Goal: Information Seeking & Learning: Learn about a topic

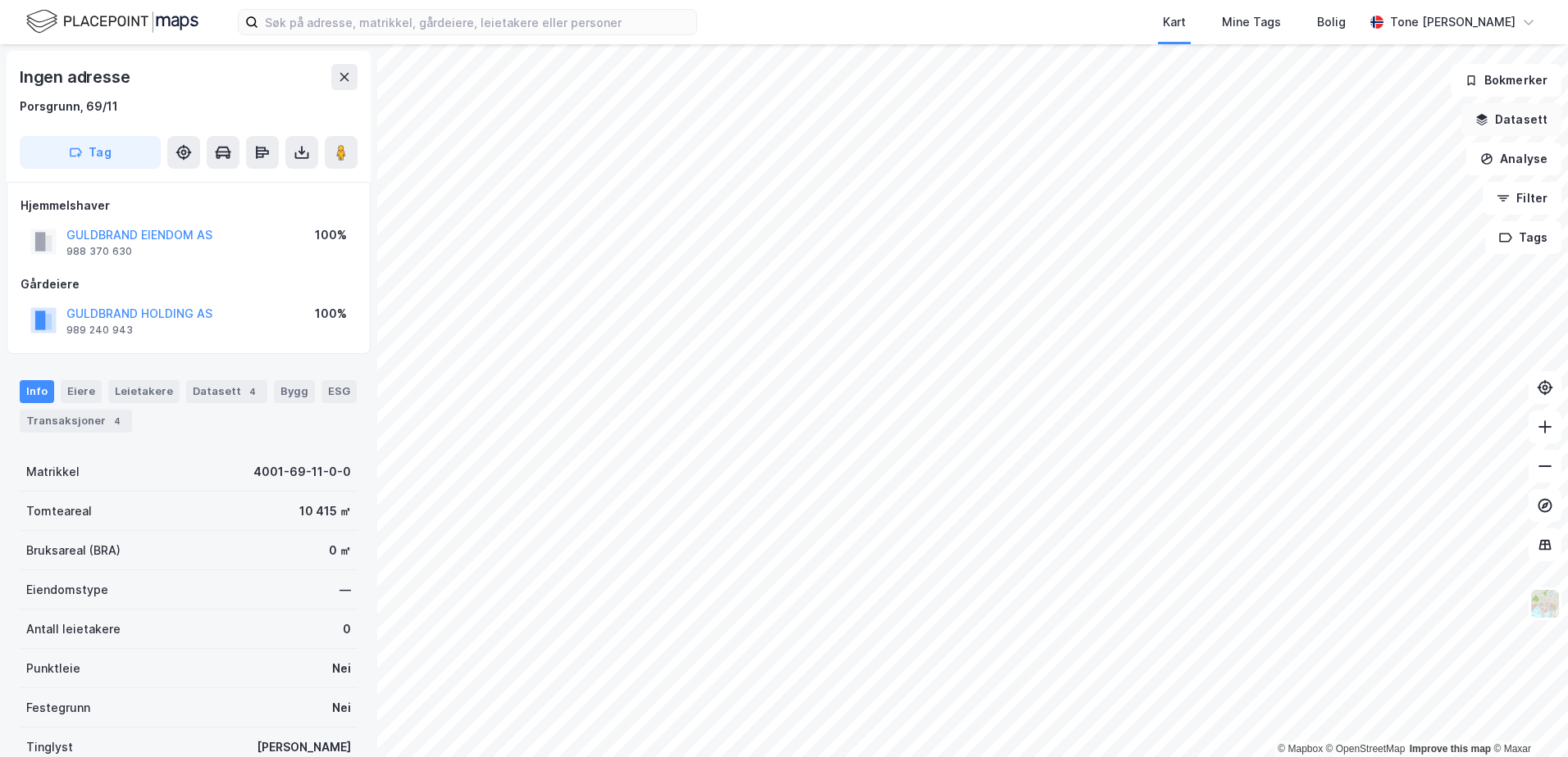
click at [1520, 117] on button "Datasett" at bounding box center [1511, 119] width 100 height 33
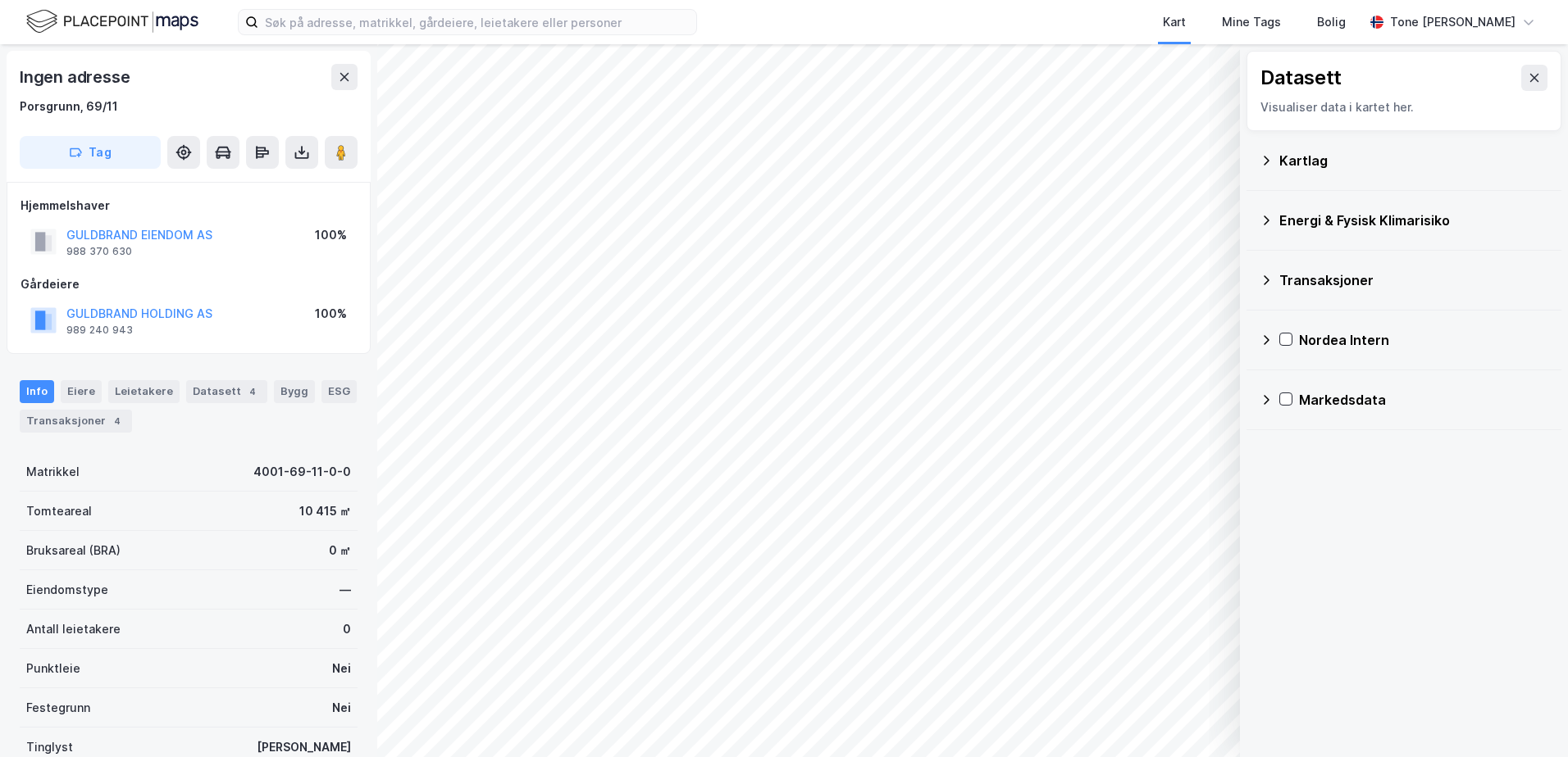
click at [1307, 161] on div "Kartlag" at bounding box center [1413, 161] width 269 height 19
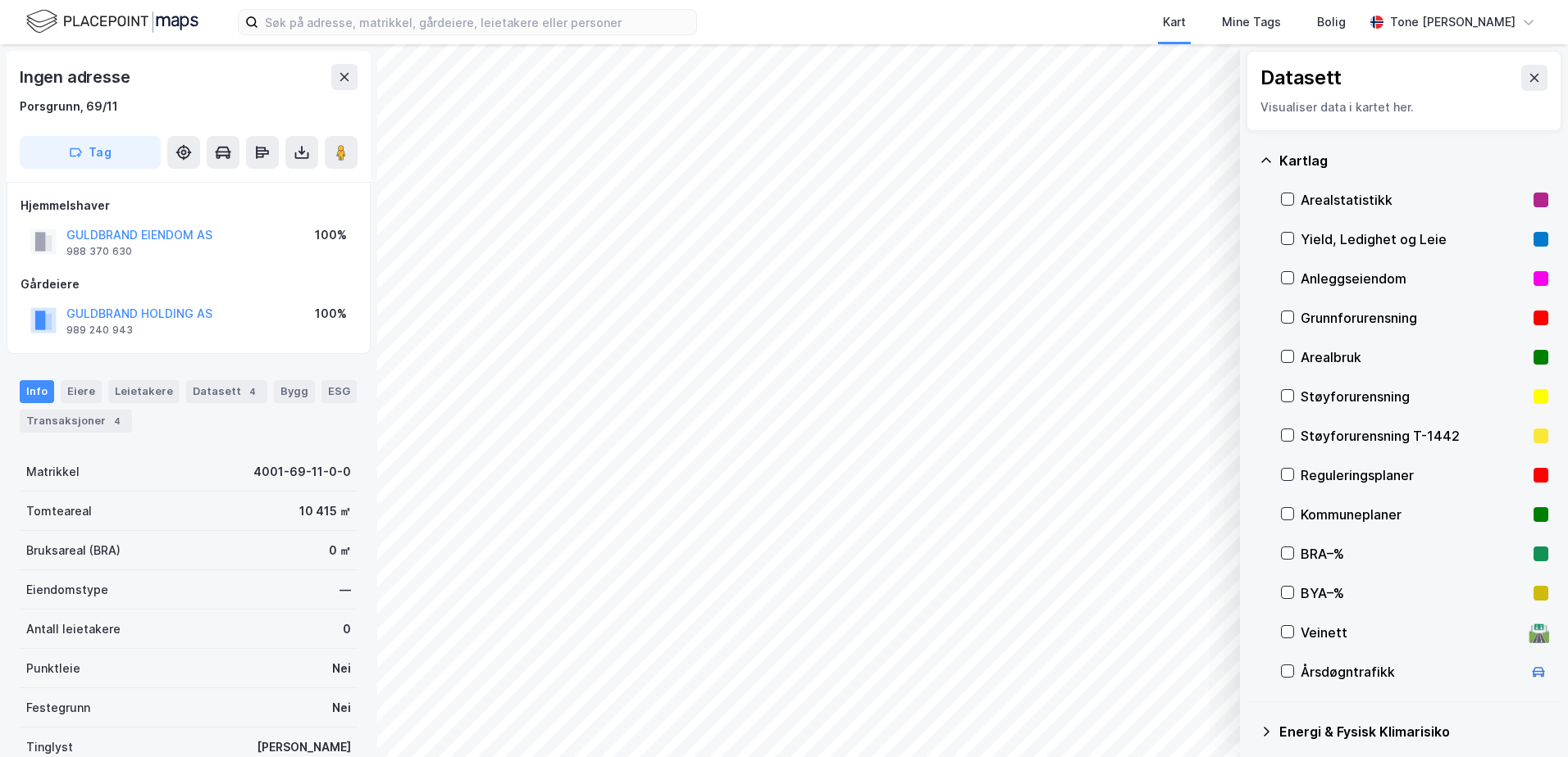
click at [1316, 315] on div "Grunnforurensning" at bounding box center [1413, 318] width 226 height 19
click at [1266, 159] on icon at bounding box center [1266, 161] width 13 height 13
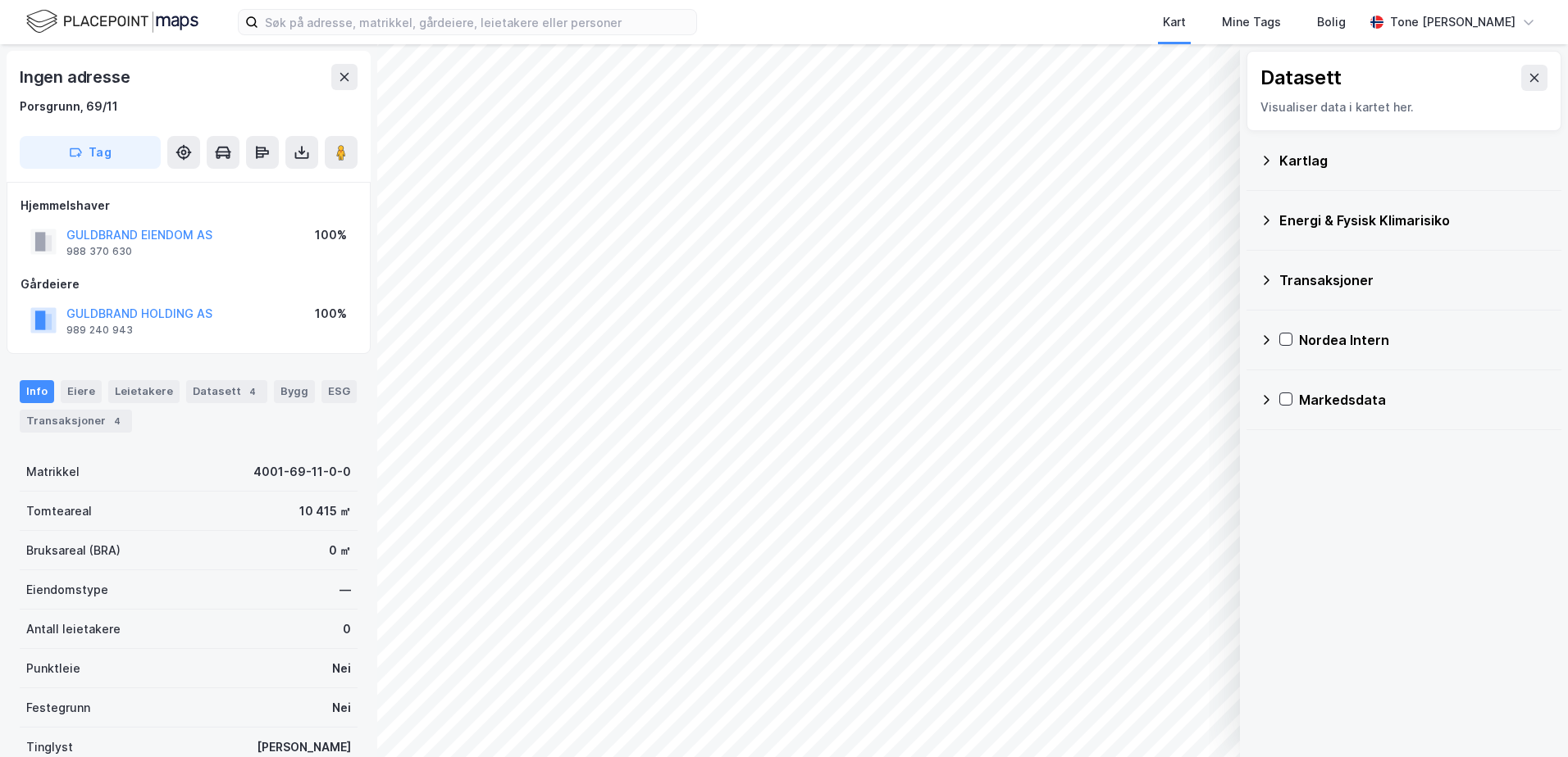
click at [1302, 217] on div "Energi & Fysisk Klimarisiko" at bounding box center [1413, 221] width 269 height 19
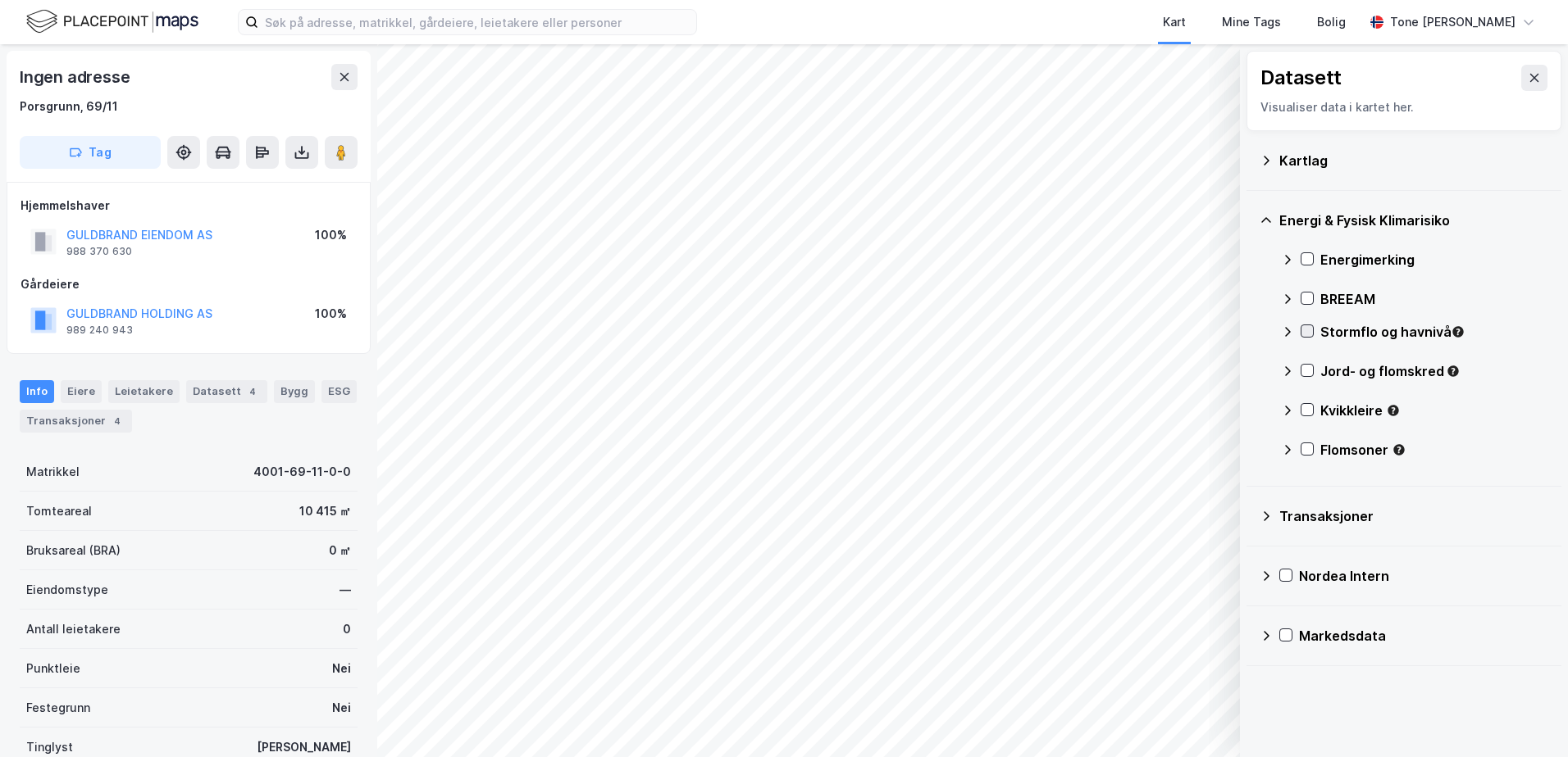
click at [1306, 330] on icon at bounding box center [1307, 331] width 12 height 12
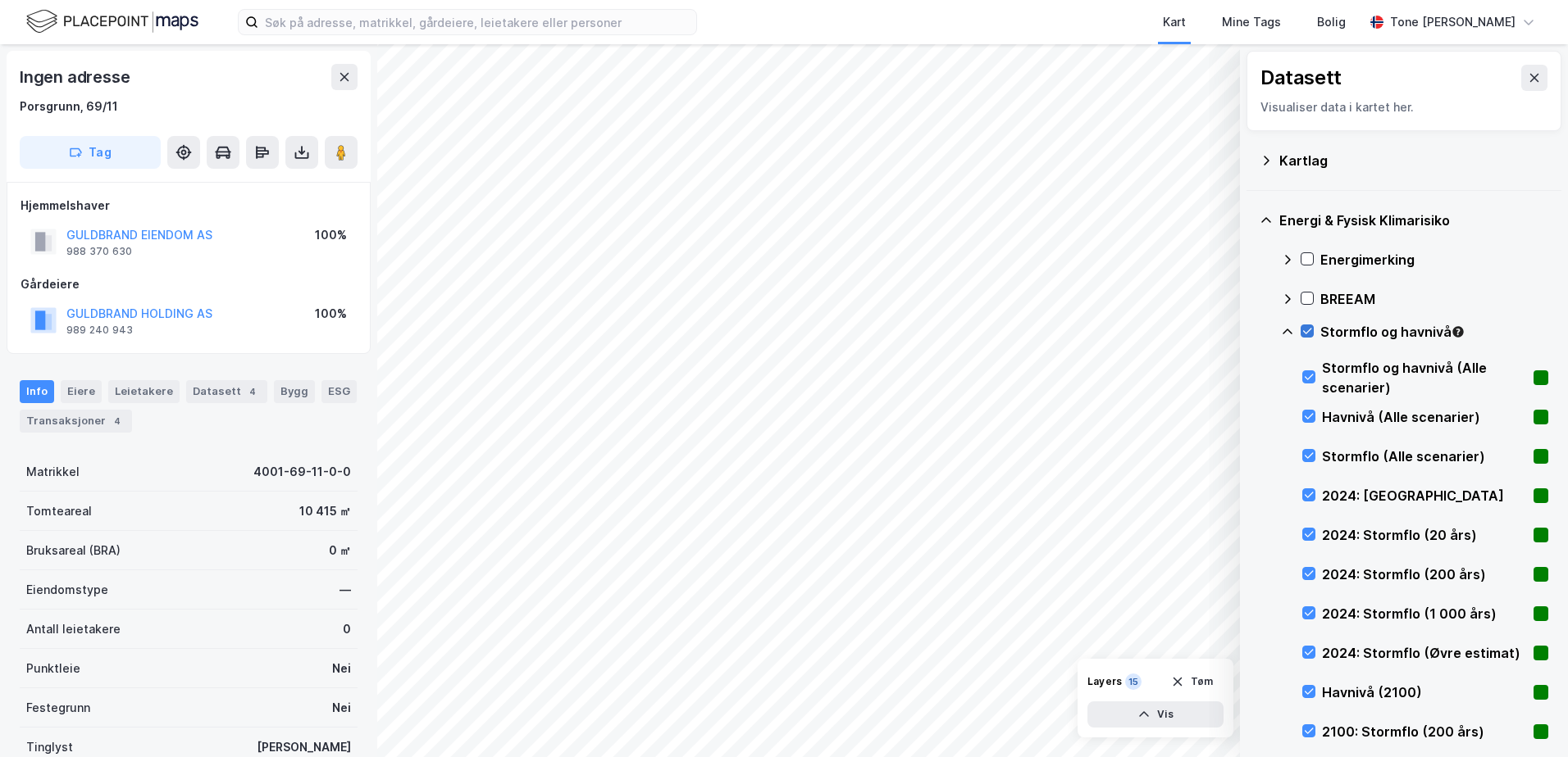
click at [1306, 330] on icon at bounding box center [1307, 331] width 12 height 12
click at [1284, 330] on icon at bounding box center [1288, 332] width 13 height 13
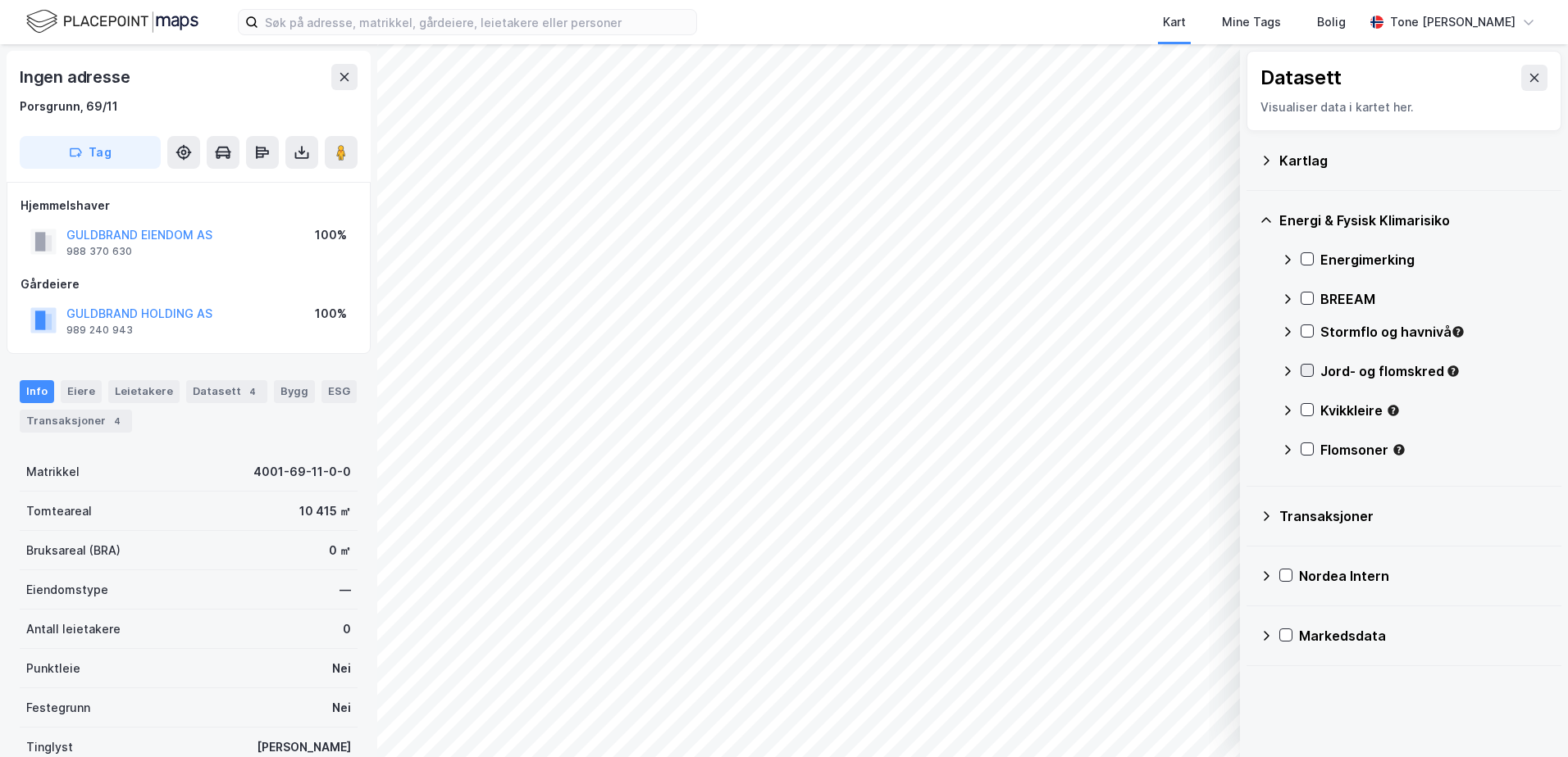
click at [1304, 365] on icon at bounding box center [1307, 371] width 12 height 12
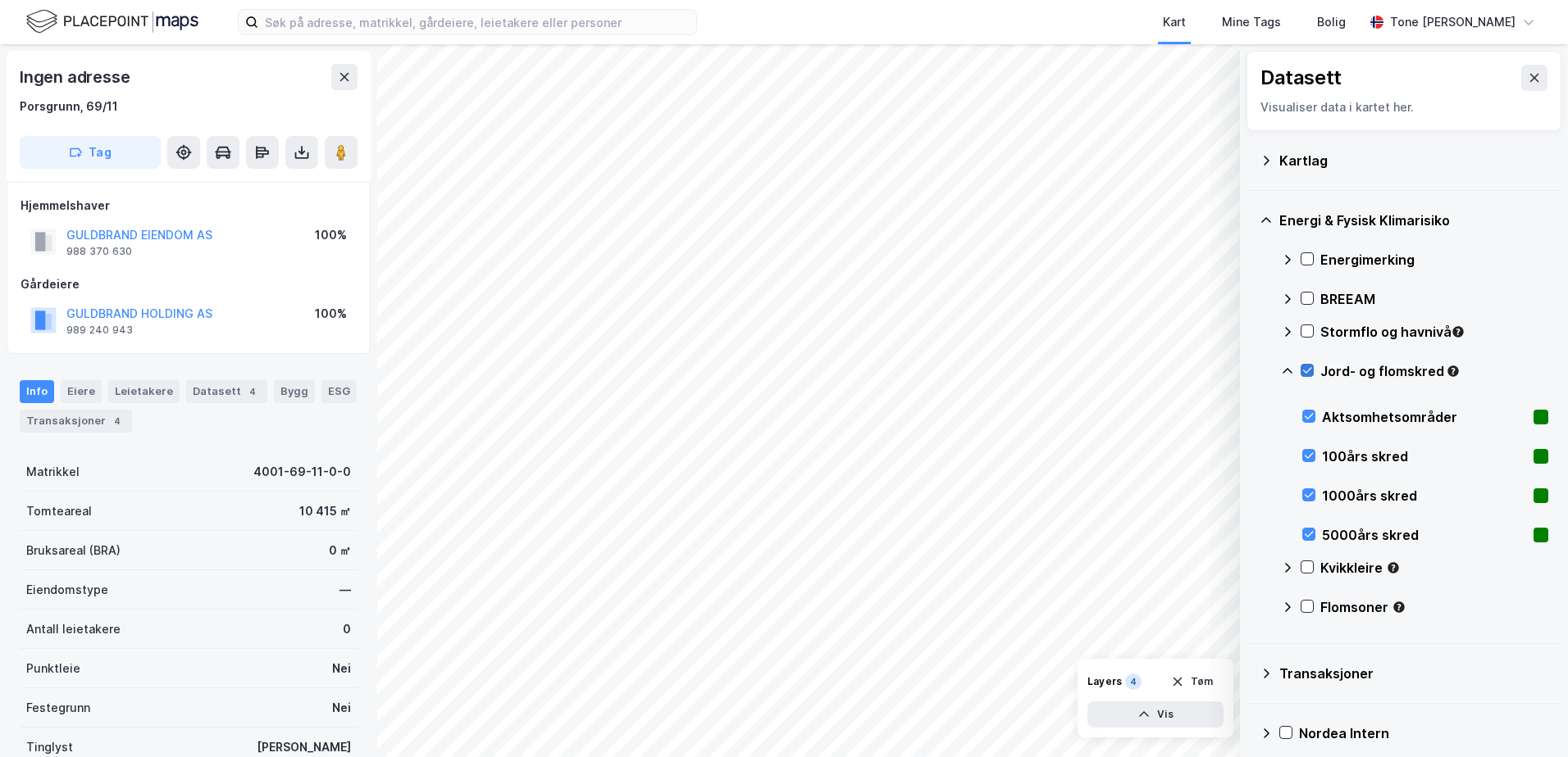
click at [1305, 368] on icon at bounding box center [1307, 371] width 12 height 12
click at [1287, 371] on icon at bounding box center [1288, 372] width 13 height 13
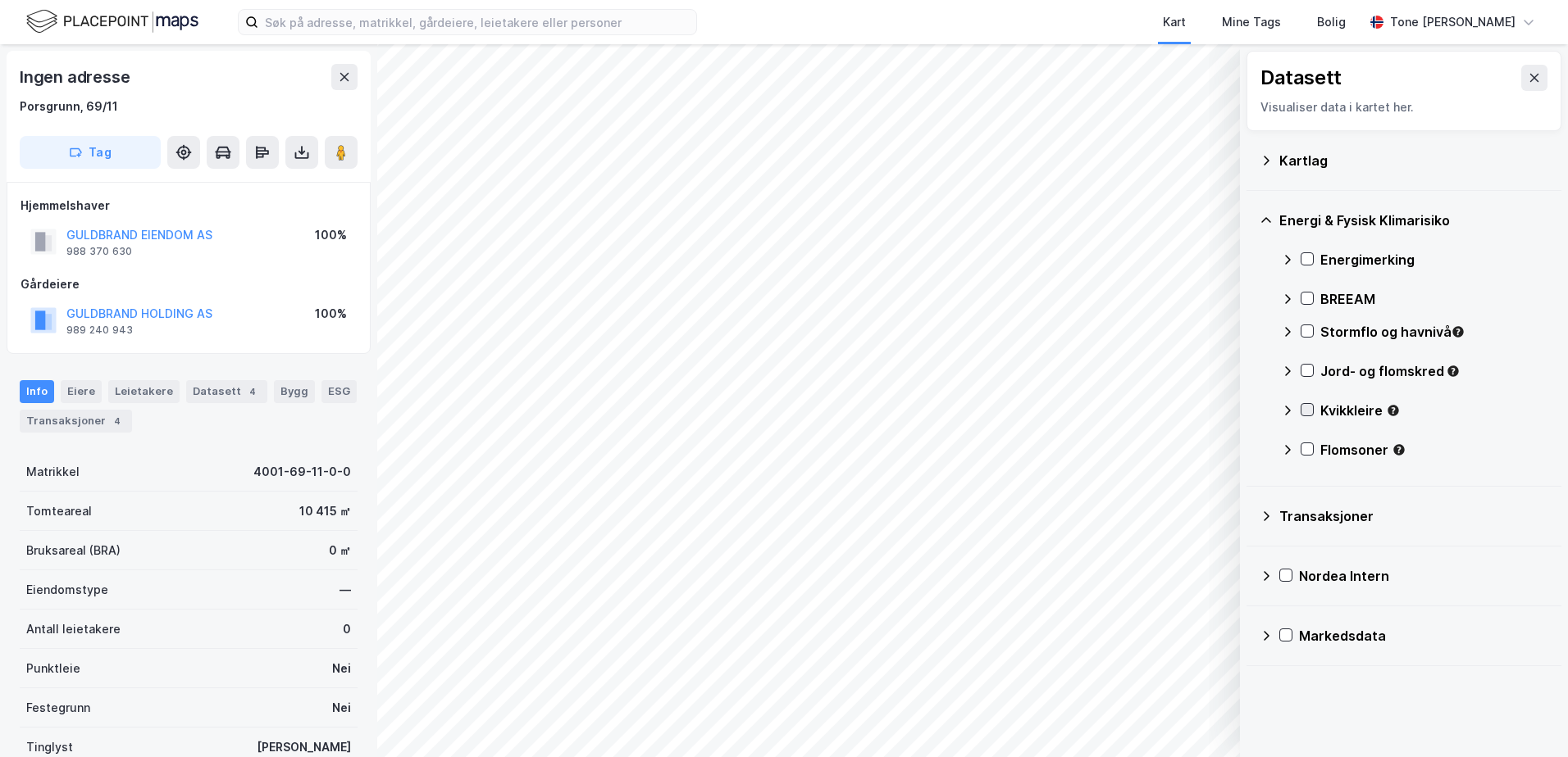
click at [1306, 409] on icon at bounding box center [1307, 409] width 12 height 12
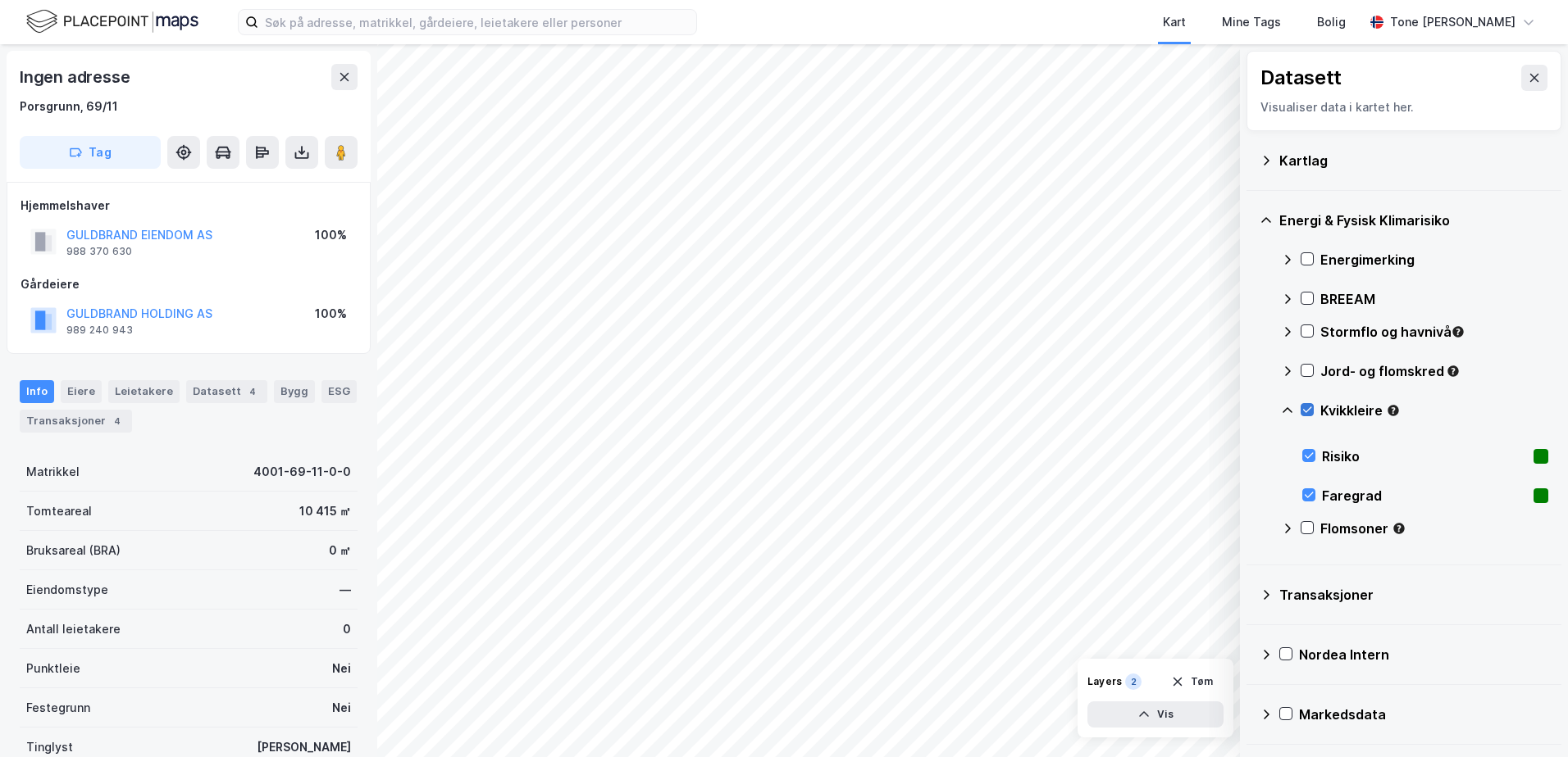
click at [1307, 410] on icon at bounding box center [1307, 409] width 12 height 12
click at [1301, 525] on icon at bounding box center [1307, 528] width 12 height 12
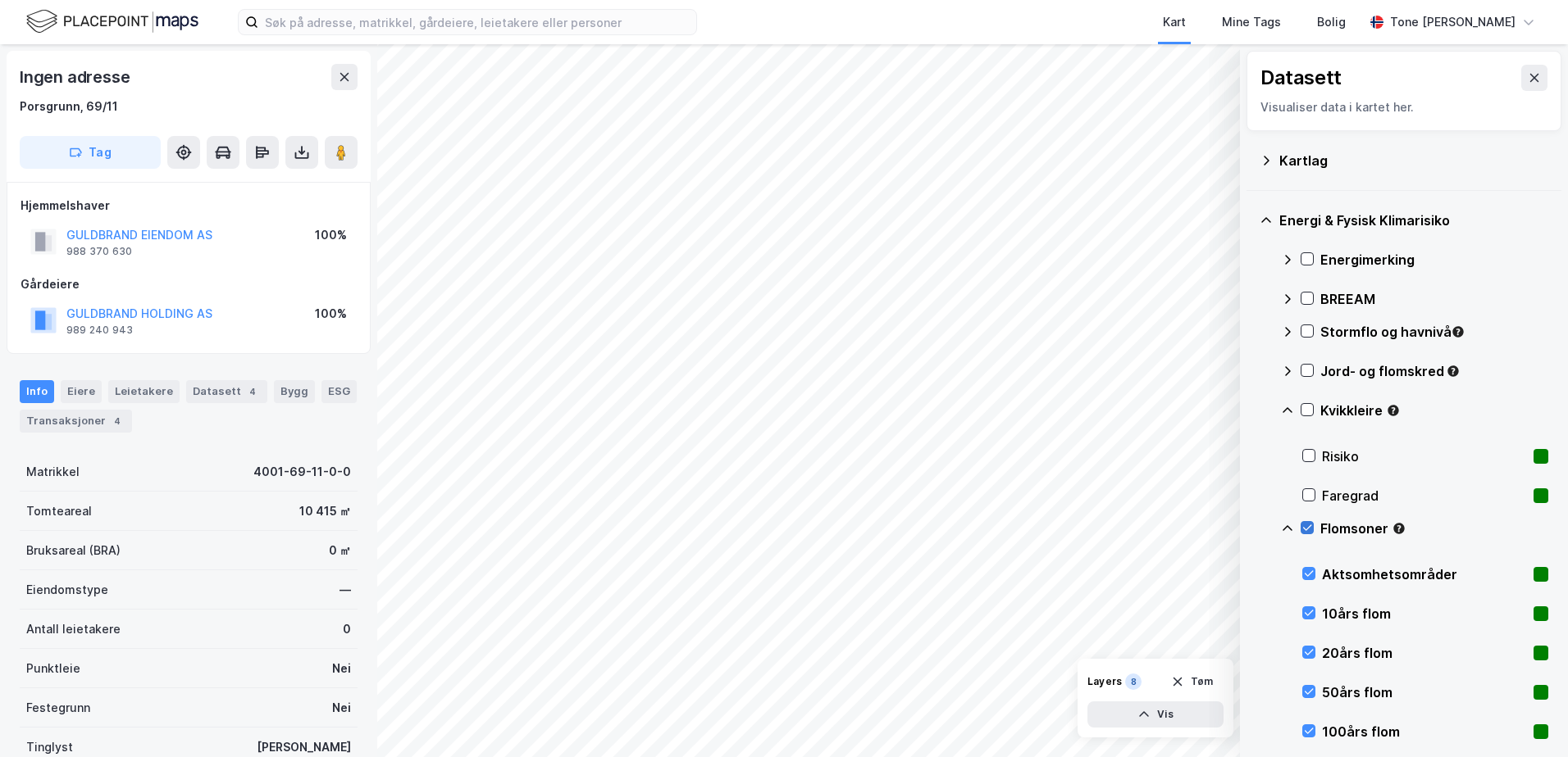
click at [1309, 525] on icon at bounding box center [1307, 528] width 12 height 12
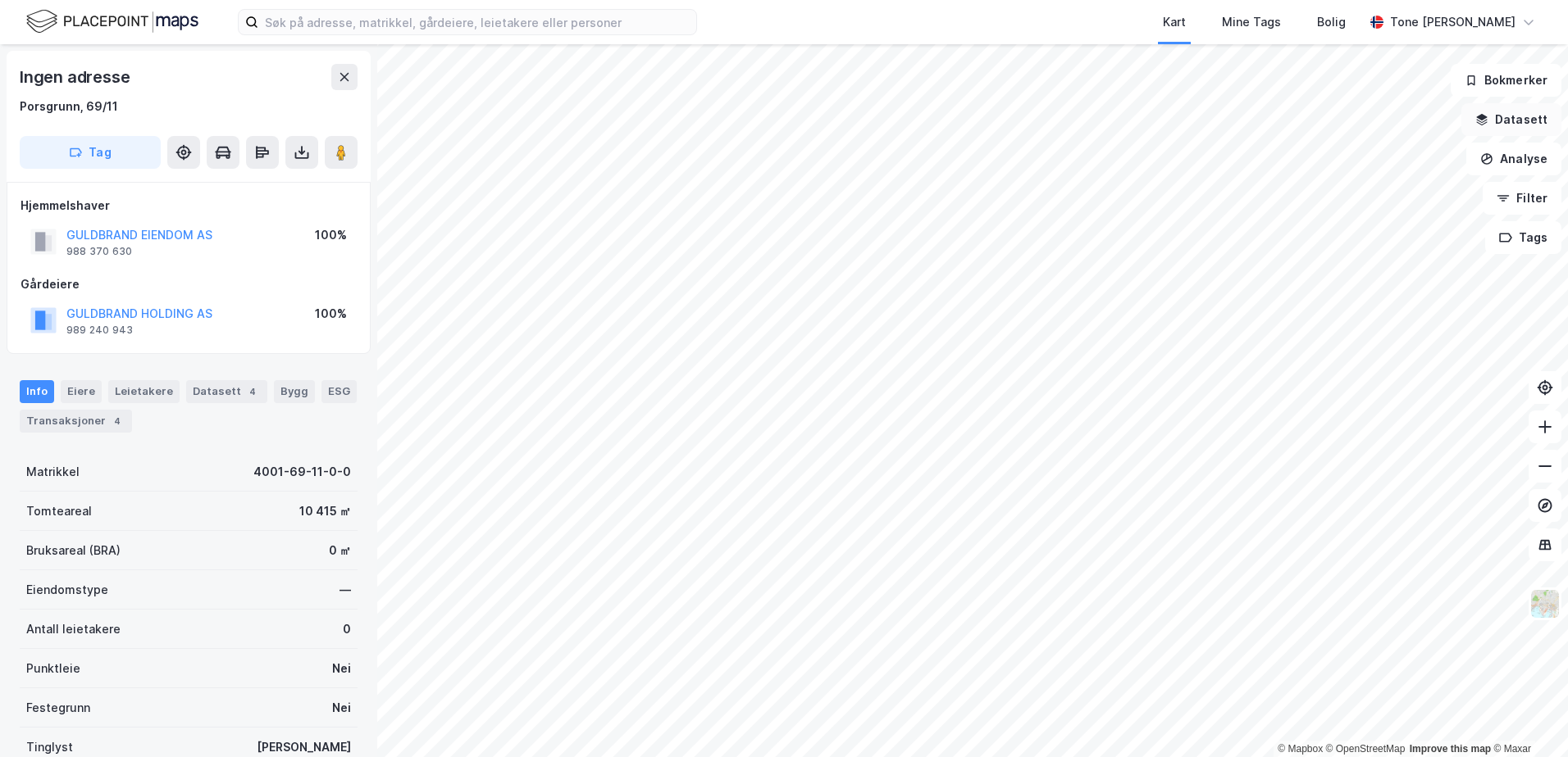
click at [1520, 114] on button "Datasett" at bounding box center [1511, 119] width 100 height 33
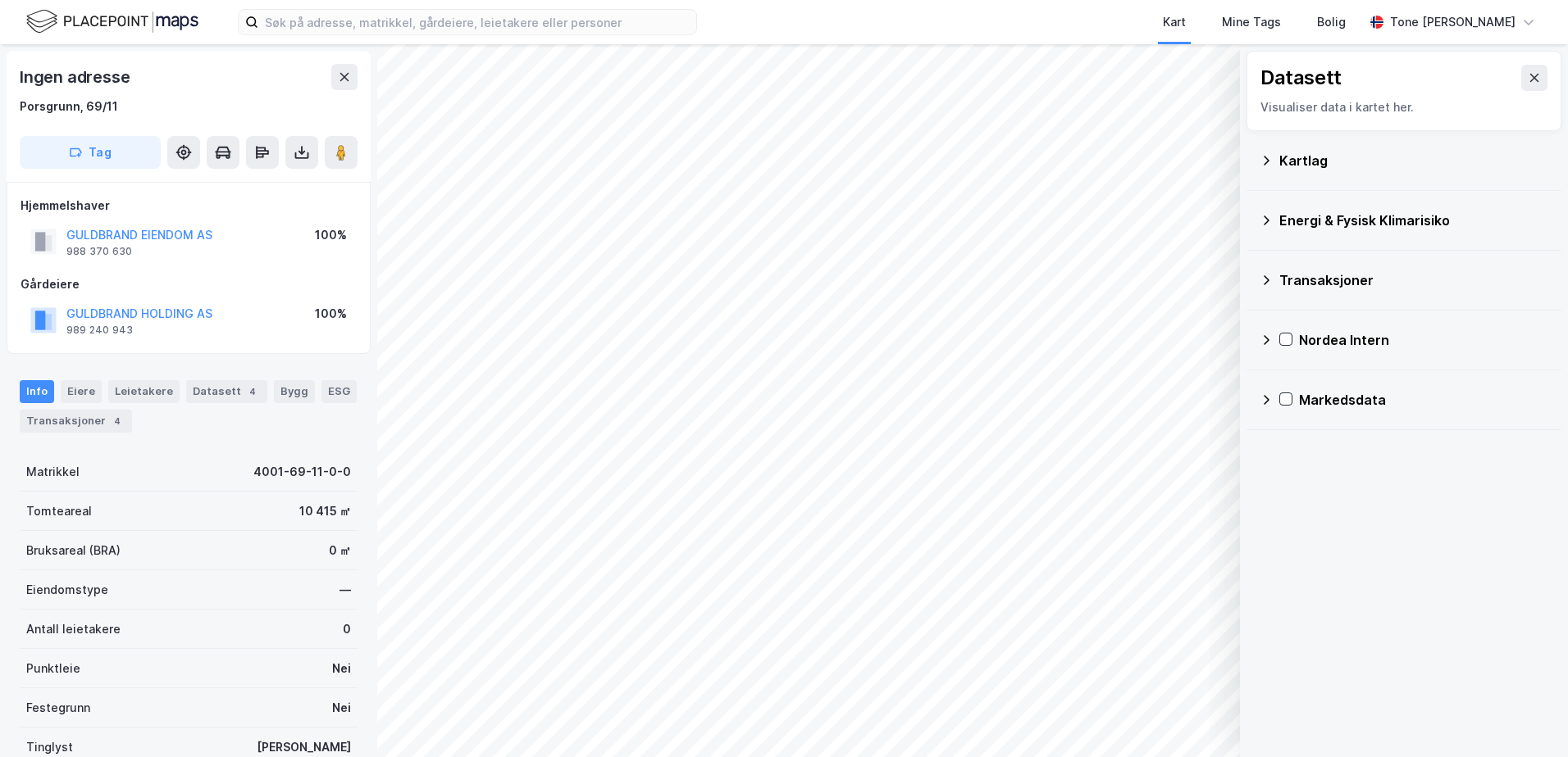
click at [1311, 221] on div "Energi & Fysisk Klimarisiko" at bounding box center [1413, 221] width 269 height 19
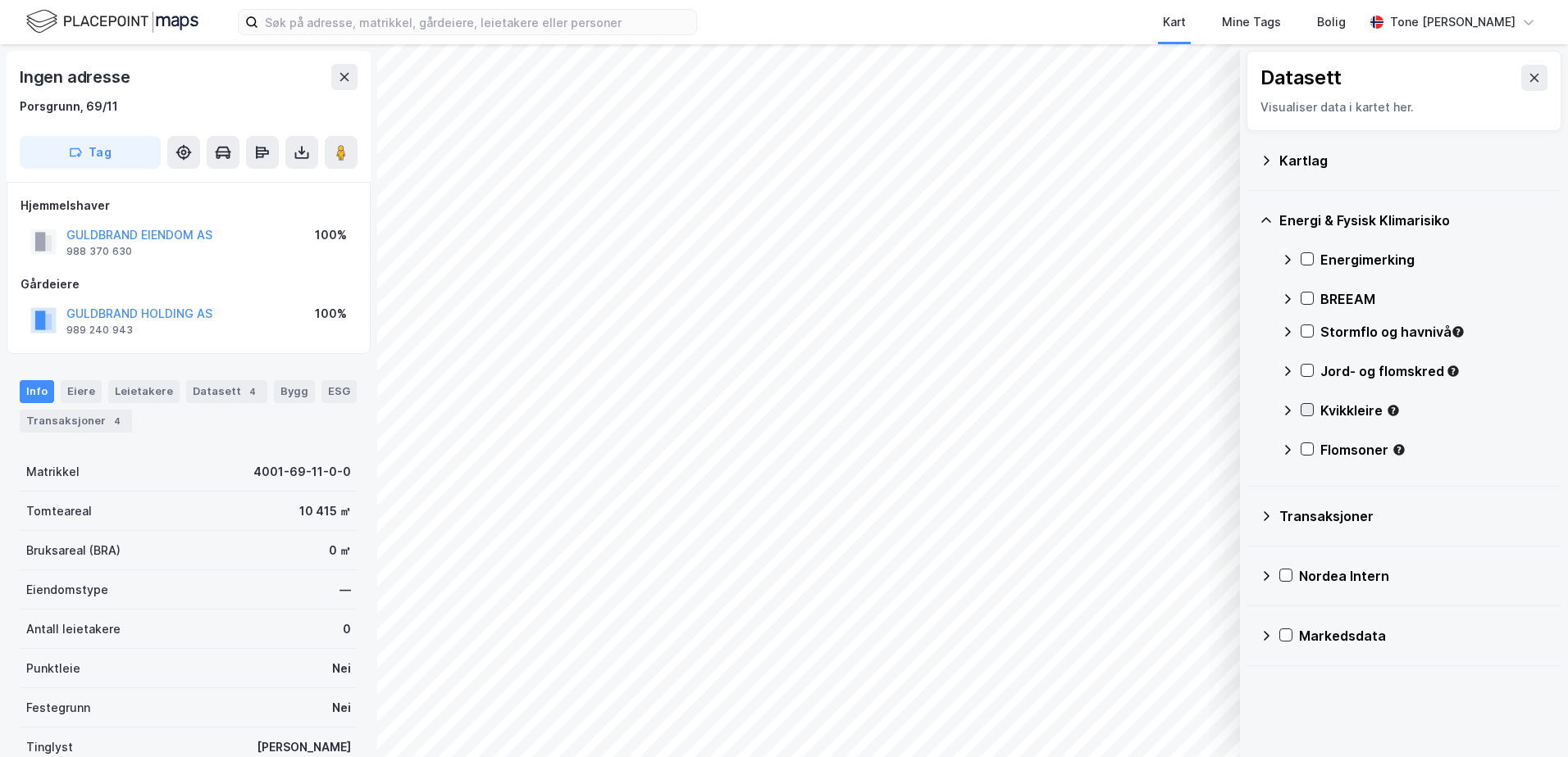
click at [1310, 414] on icon at bounding box center [1307, 409] width 12 height 12
